Goal: Information Seeking & Learning: Learn about a topic

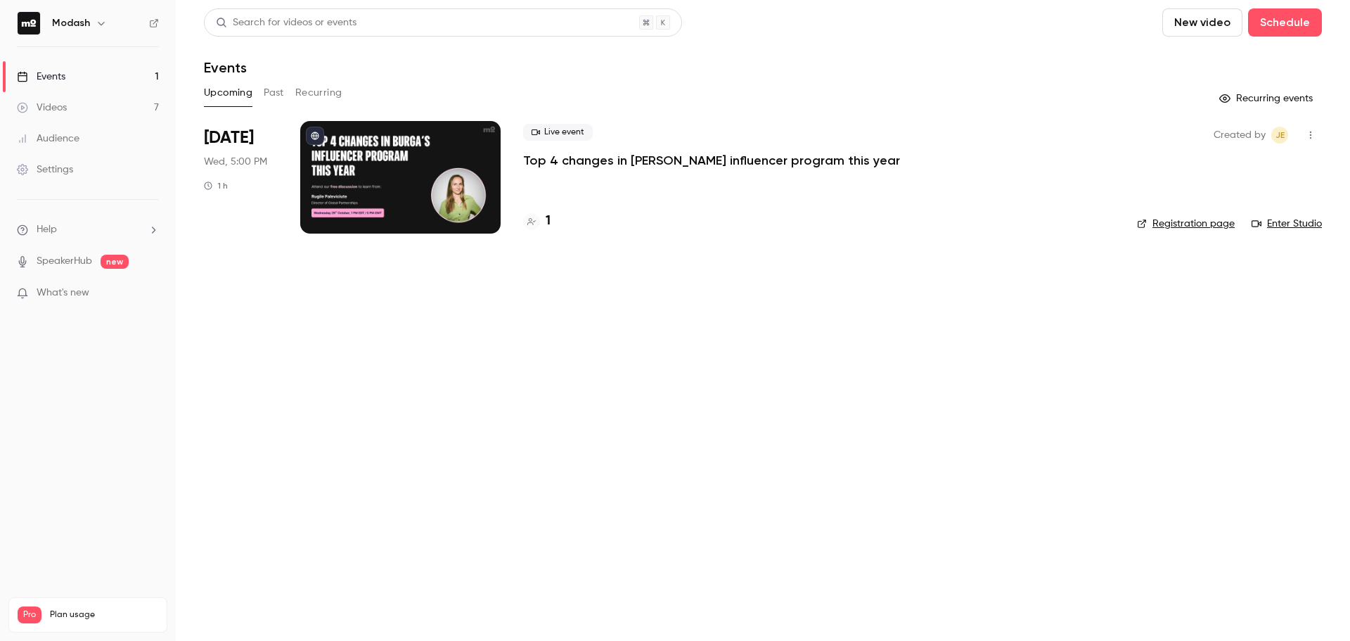
click at [274, 101] on button "Past" at bounding box center [274, 93] width 20 height 22
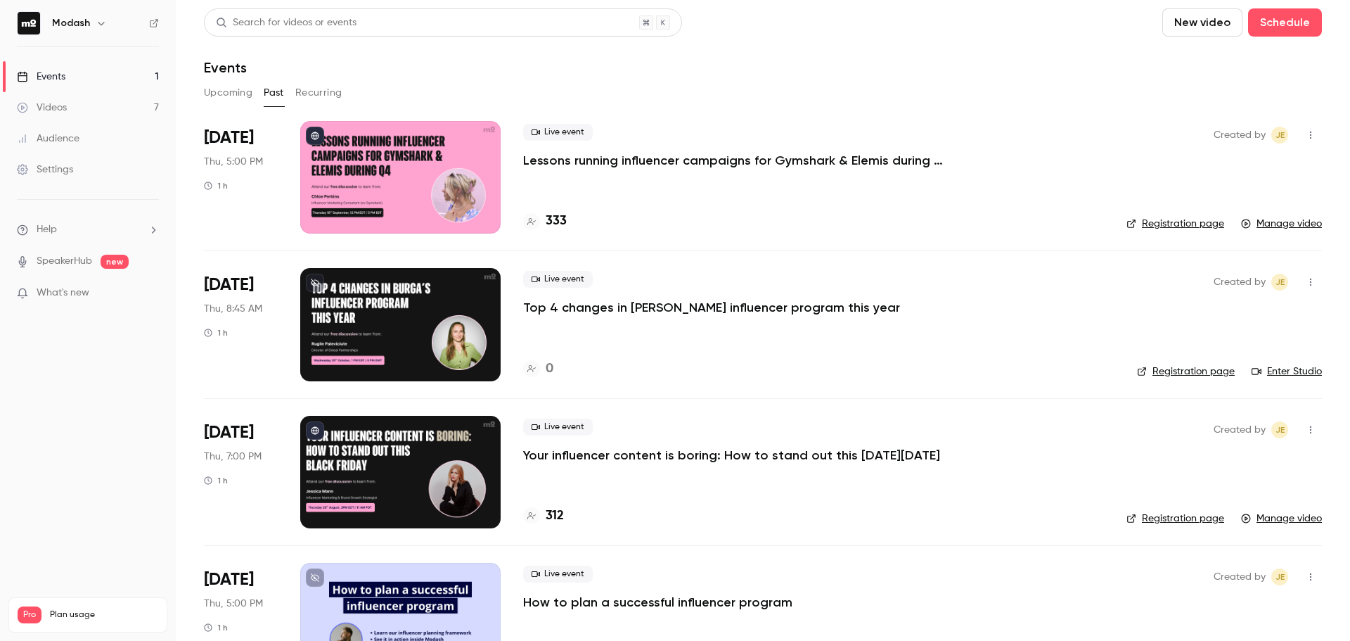
click at [639, 157] on p "Lessons running influencer campaigns for Gymshark & Elemis during Q4" at bounding box center [734, 160] width 422 height 17
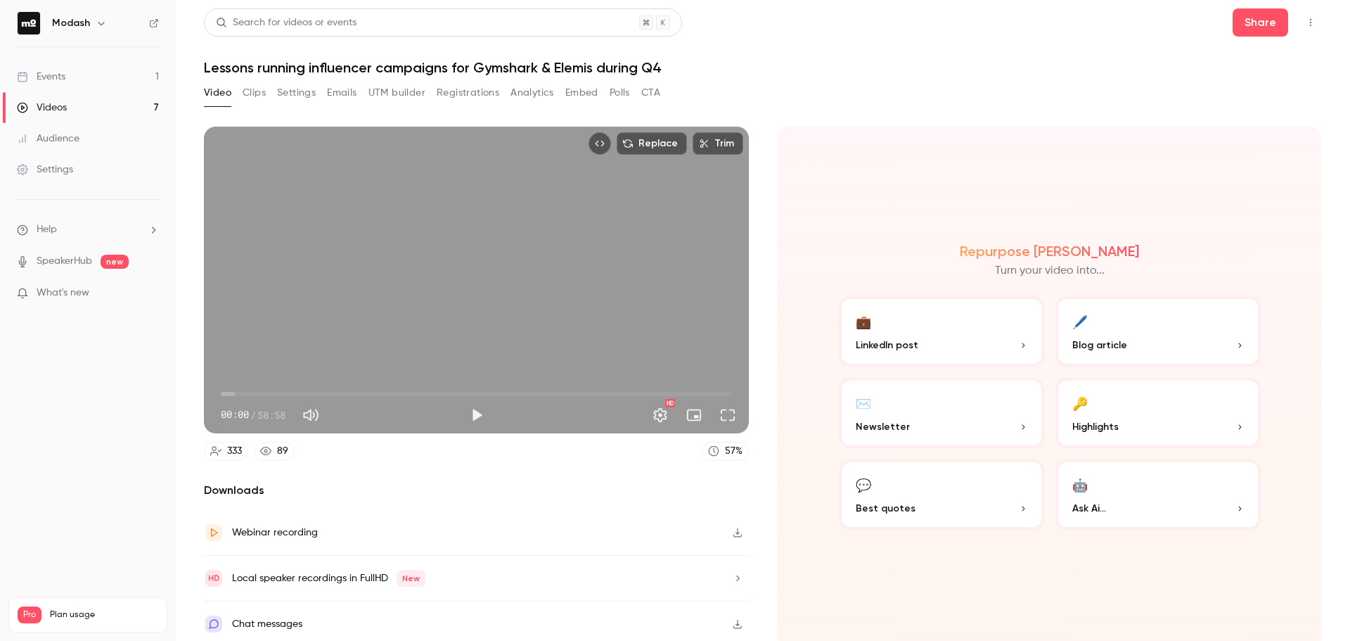
click at [514, 97] on button "Analytics" at bounding box center [532, 93] width 44 height 22
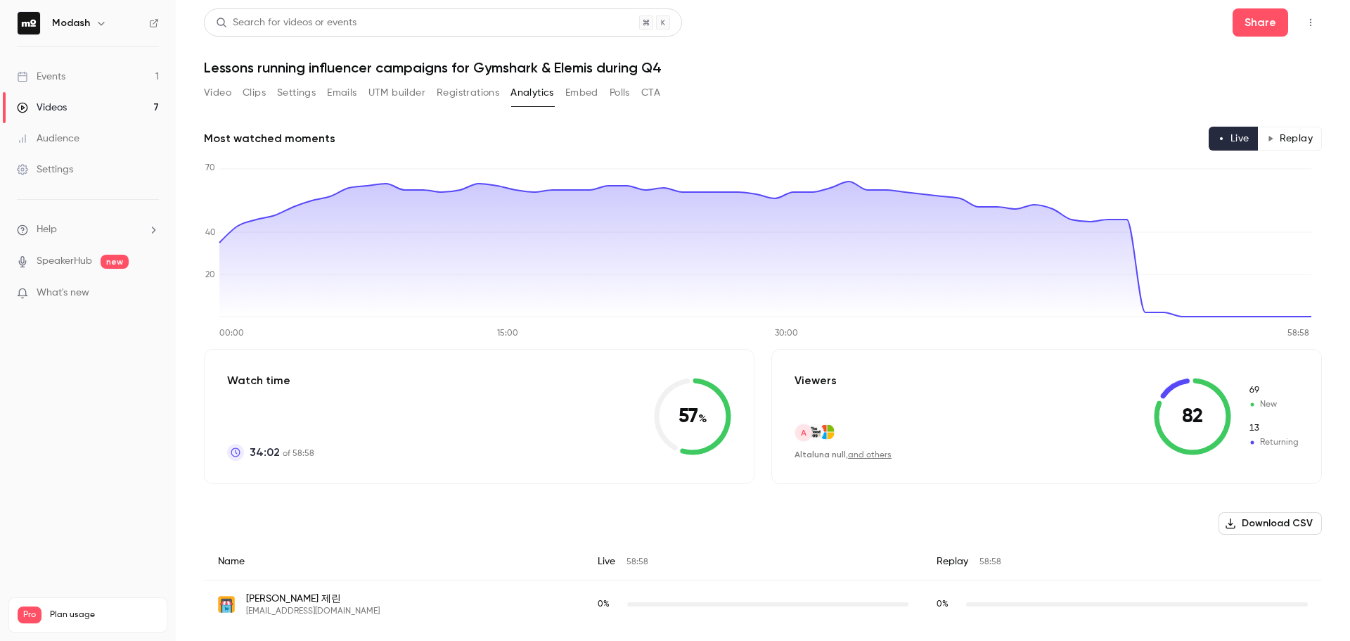
click at [607, 96] on div "Video Clips Settings Emails UTM builder Registrations Analytics Embed Polls CTA" at bounding box center [432, 93] width 456 height 22
click at [609, 95] on div "Video Clips Settings Emails UTM builder Registrations Analytics Embed Polls CTA" at bounding box center [432, 93] width 456 height 22
click at [614, 94] on button "Polls" at bounding box center [620, 93] width 20 height 22
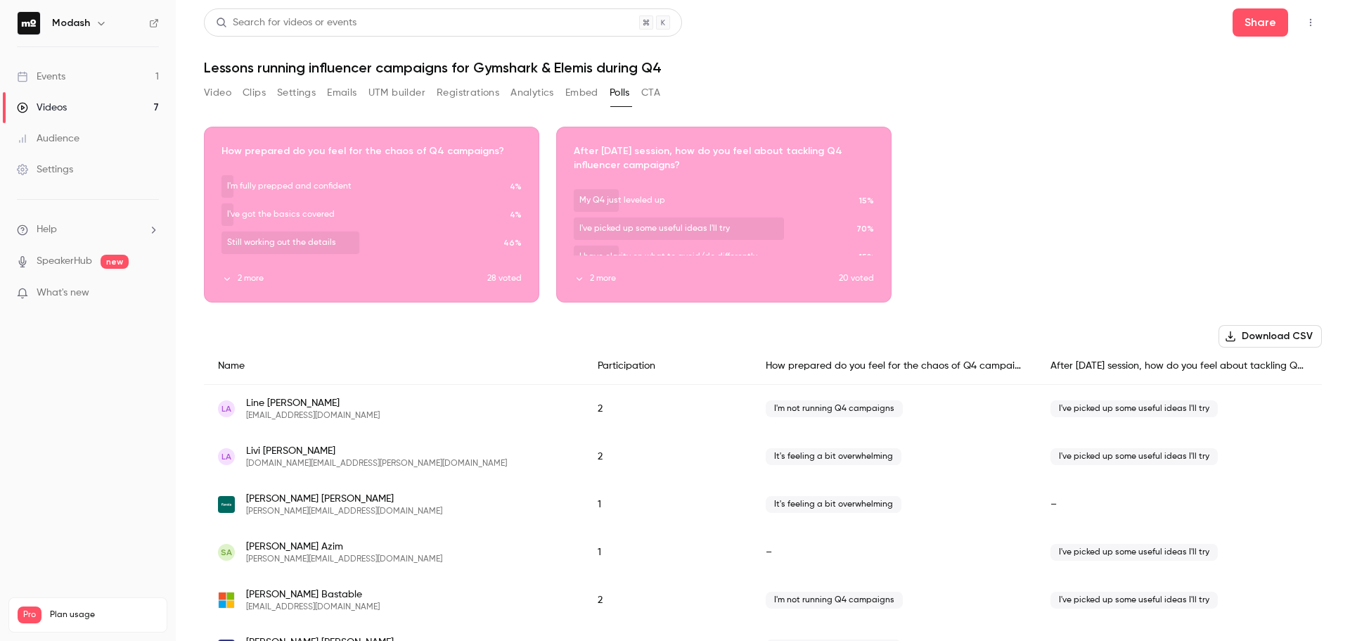
click at [251, 278] on button "2 more" at bounding box center [354, 278] width 266 height 13
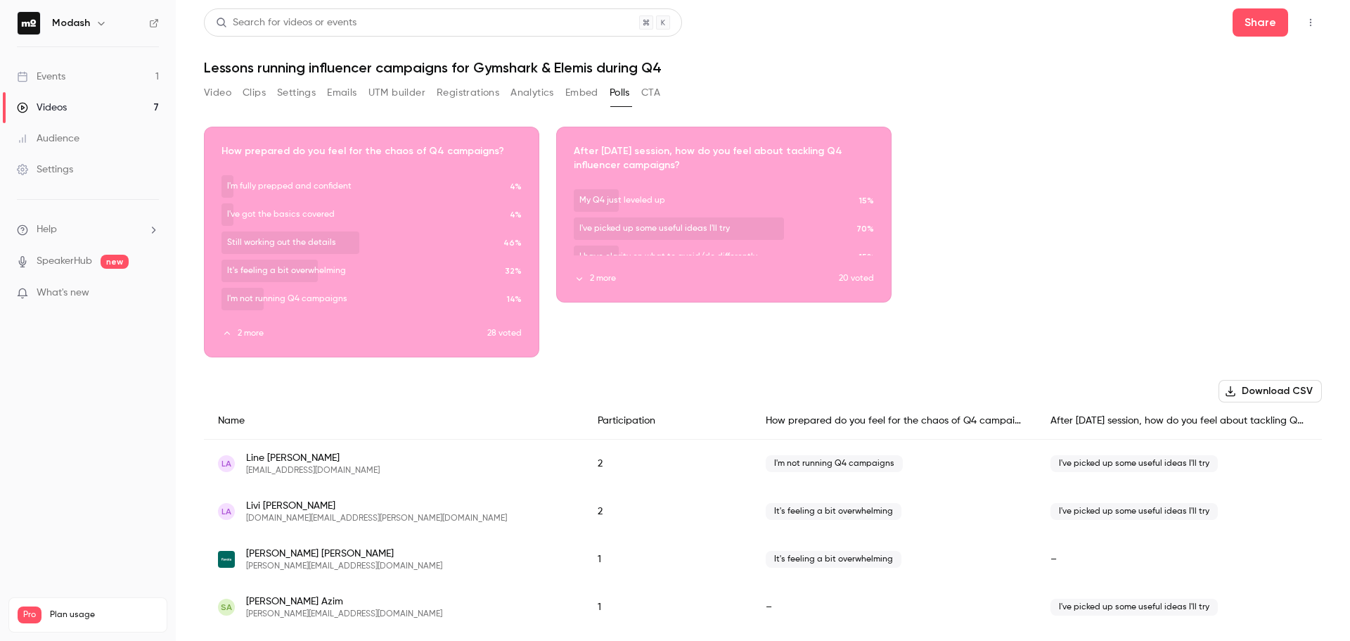
click at [593, 279] on button "2 more" at bounding box center [706, 278] width 265 height 13
